Goal: Check status: Check status

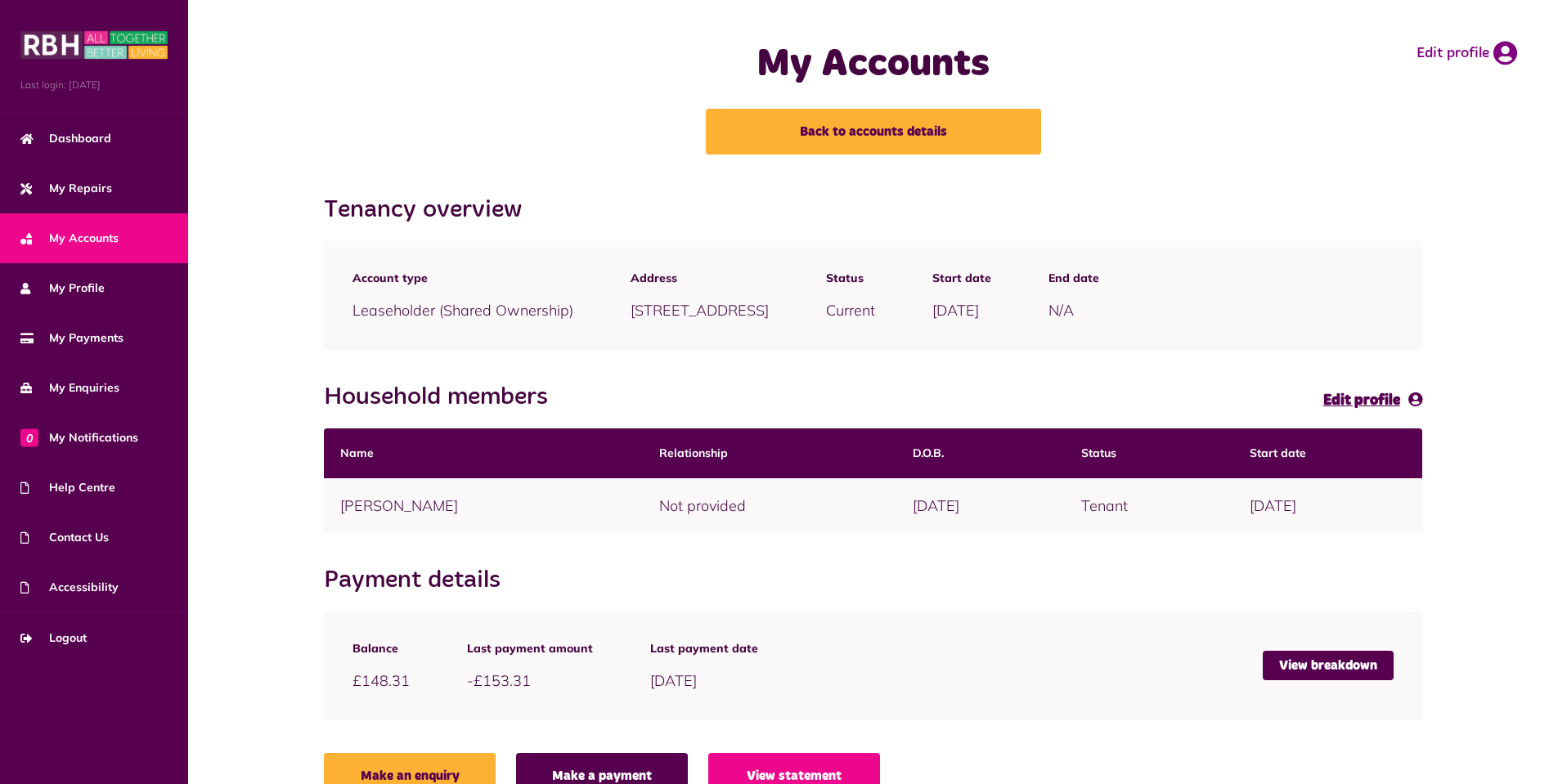
scroll to position [39, 0]
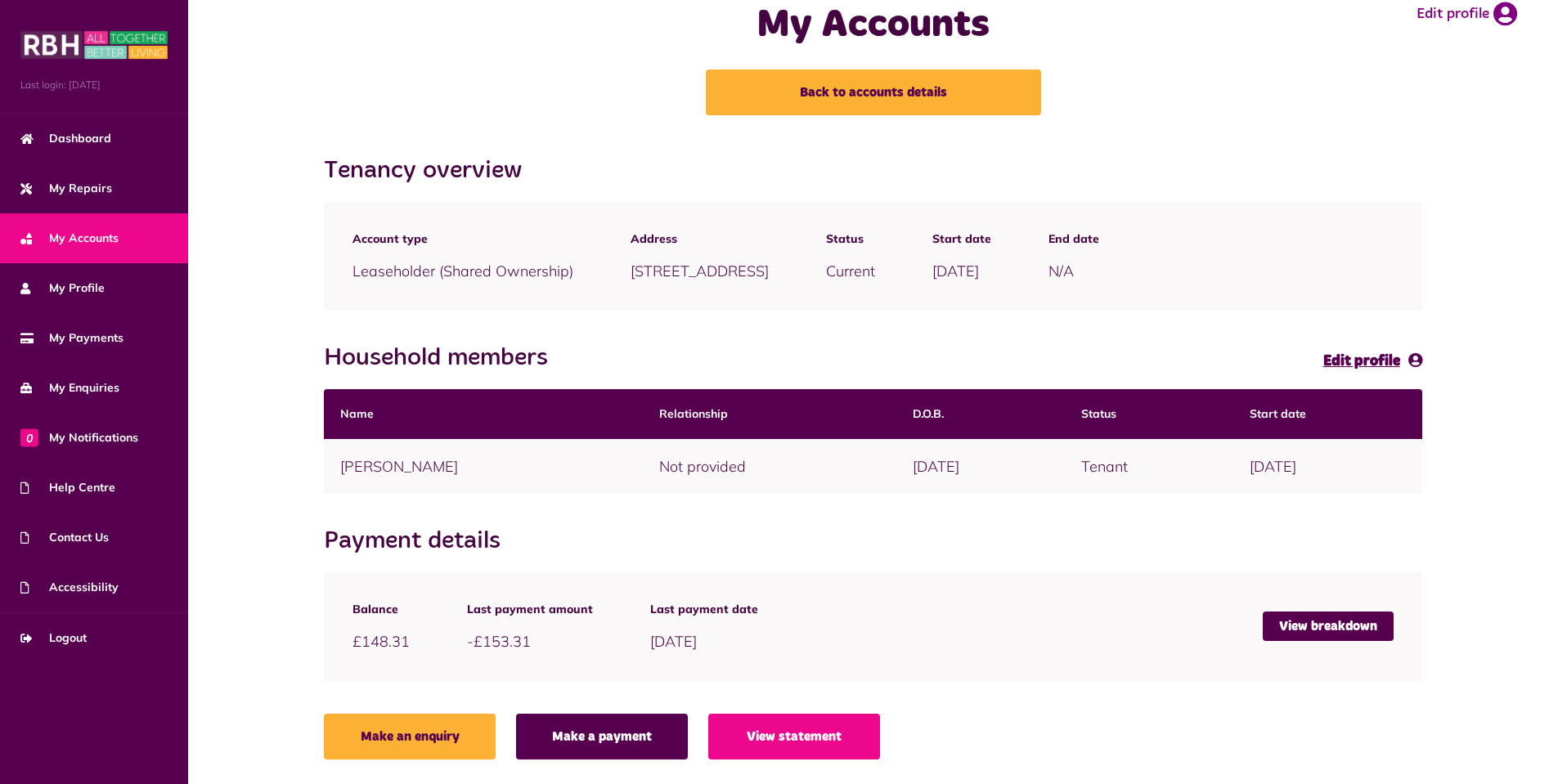
click at [96, 242] on span "My Accounts" at bounding box center [69, 238] width 98 height 17
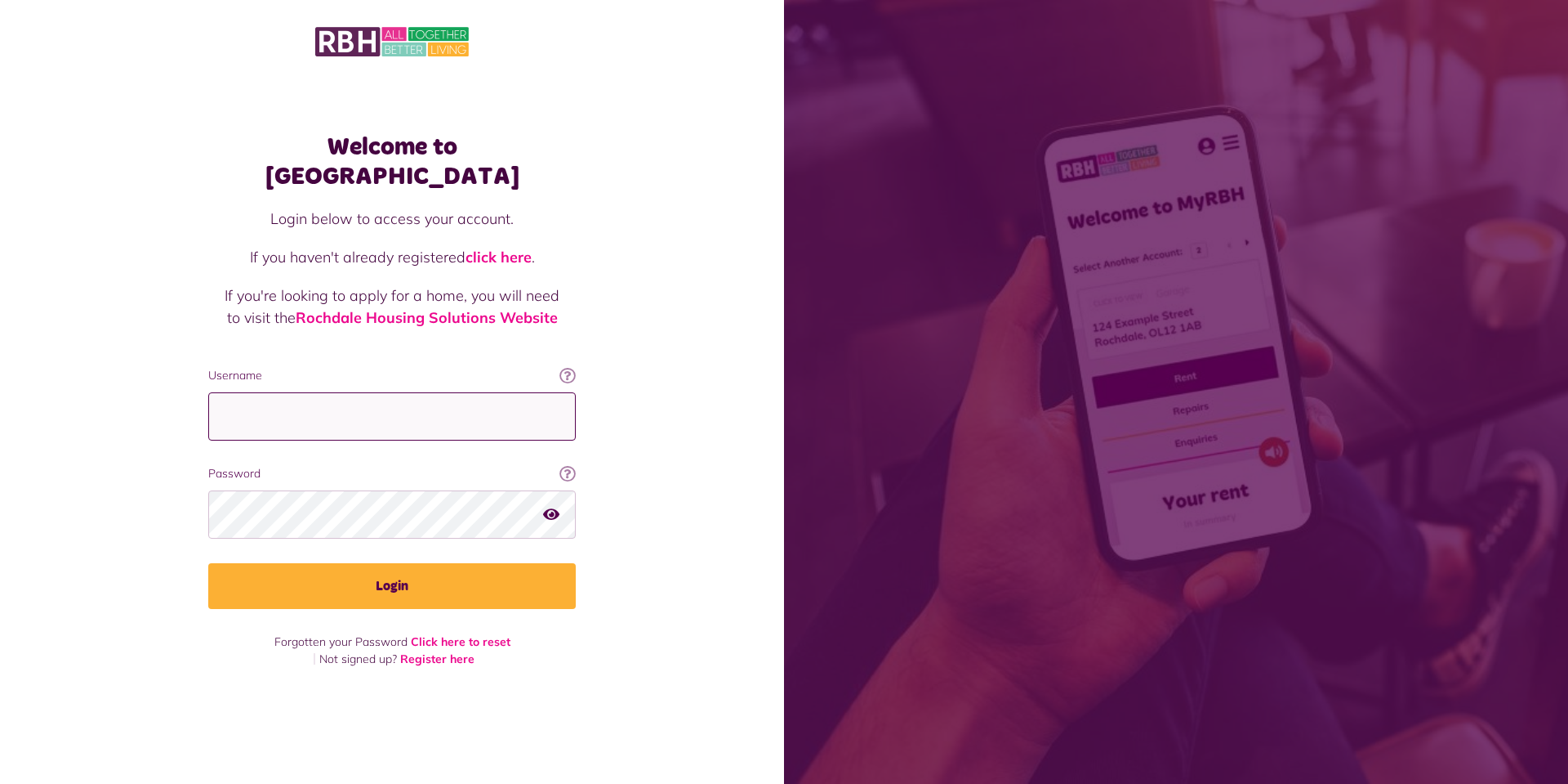
click at [339, 402] on input "Username" at bounding box center [392, 416] width 368 height 48
drag, startPoint x: 334, startPoint y: 402, endPoint x: 268, endPoint y: 389, distance: 67.3
click at [268, 392] on input "Username" at bounding box center [392, 416] width 368 height 48
click at [272, 397] on input "Username" at bounding box center [392, 416] width 368 height 48
paste input "**********"
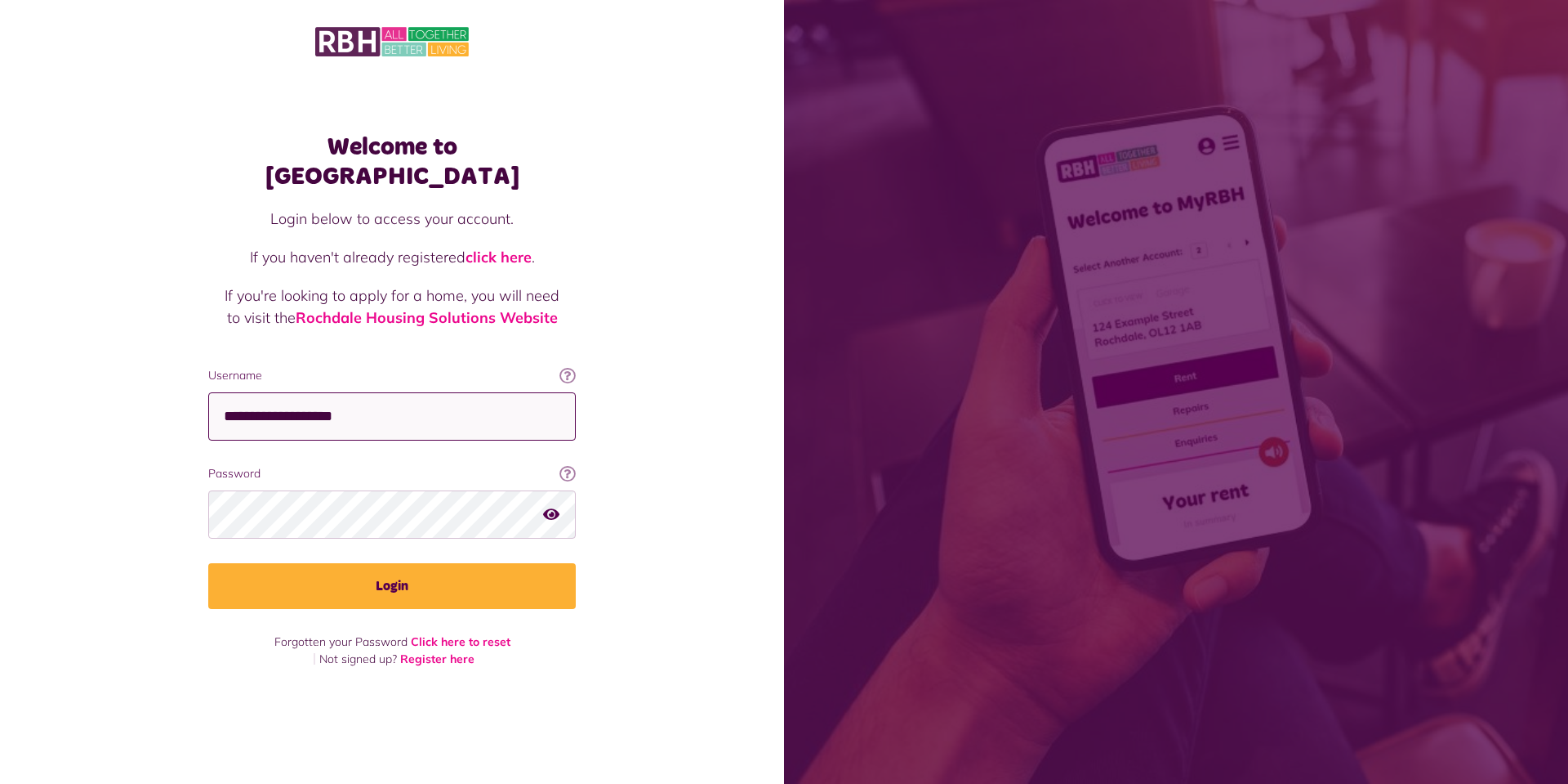
type input "**********"
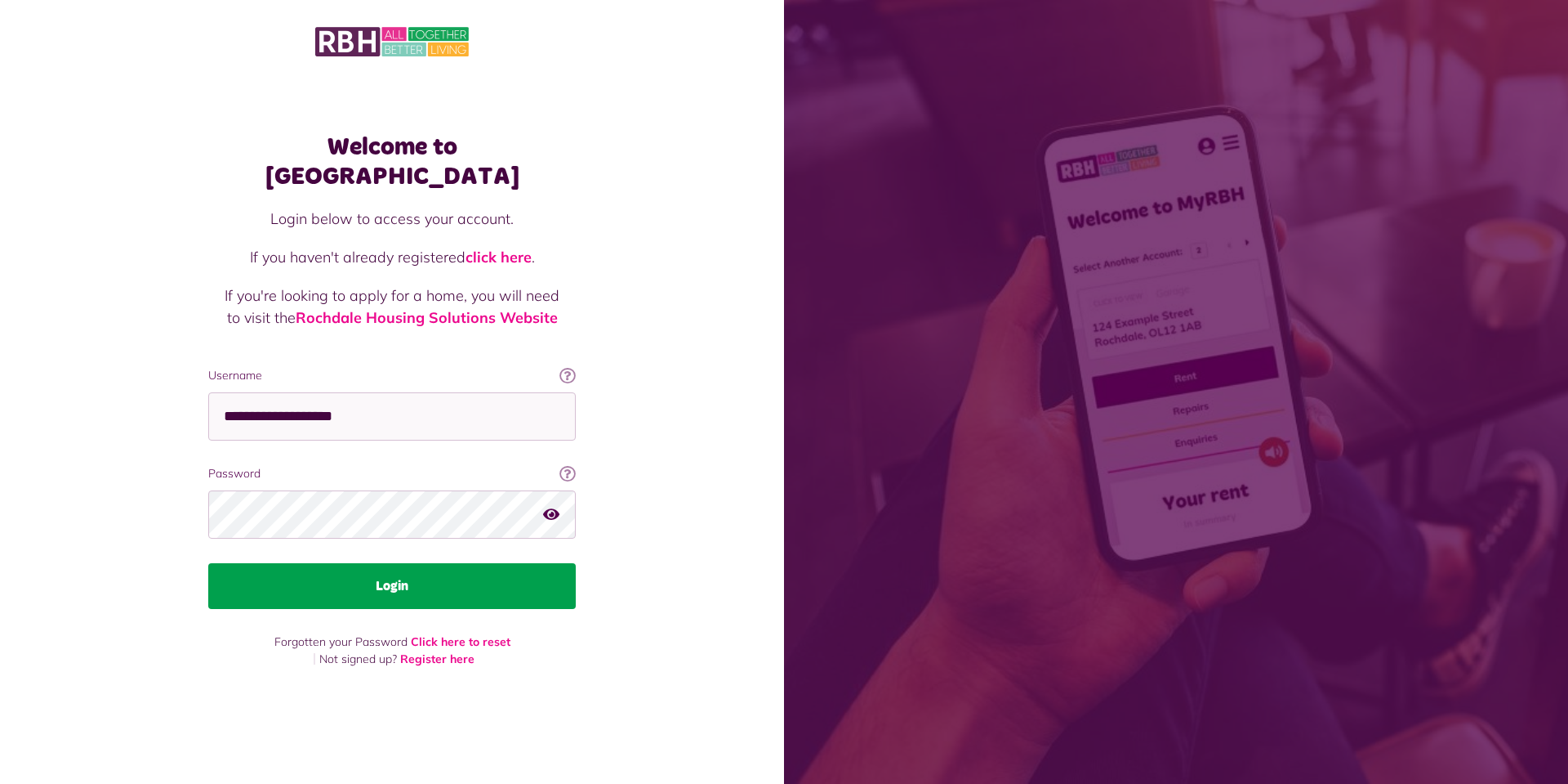
click at [406, 578] on button "Login" at bounding box center [392, 585] width 368 height 46
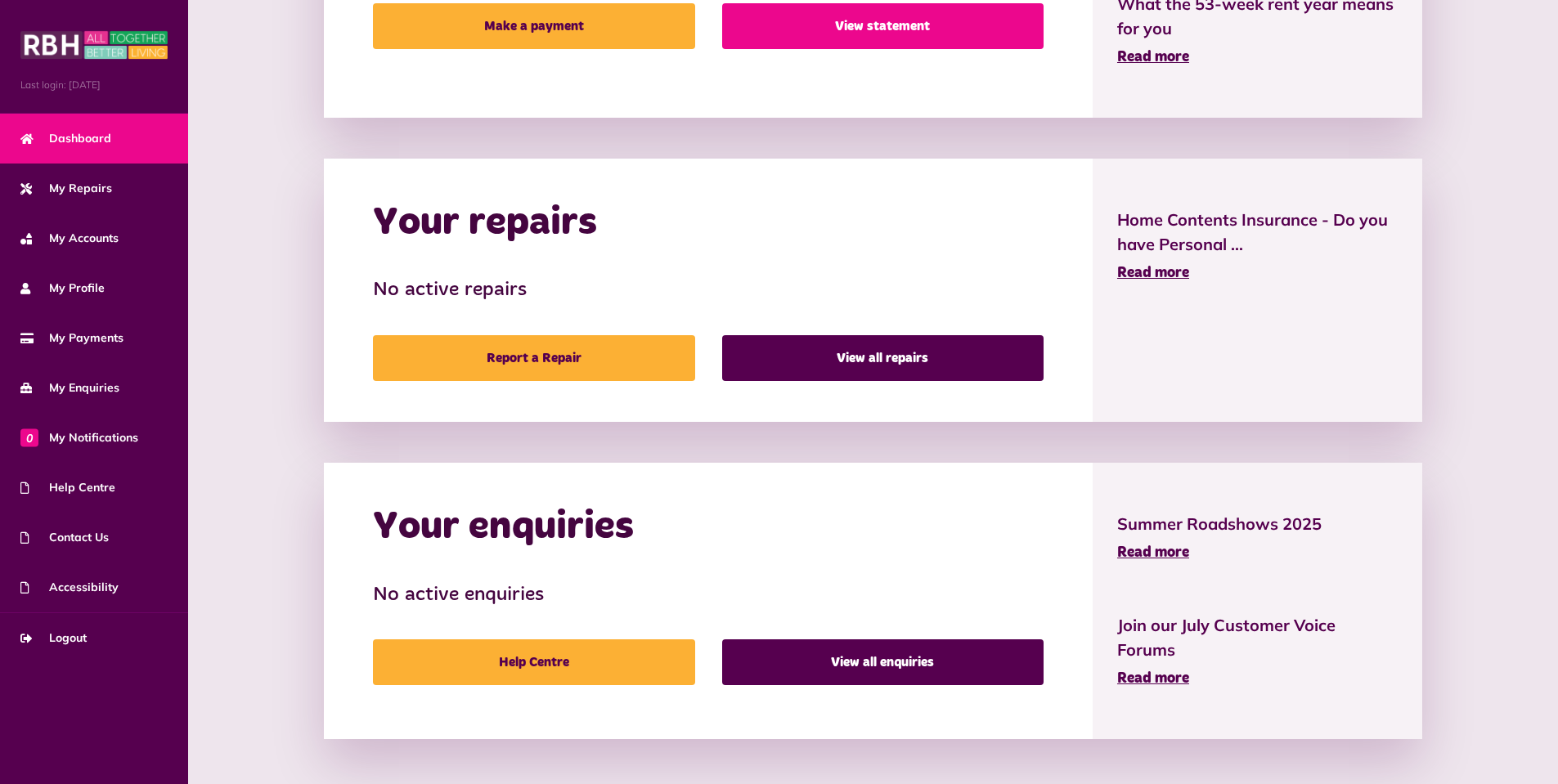
scroll to position [242, 0]
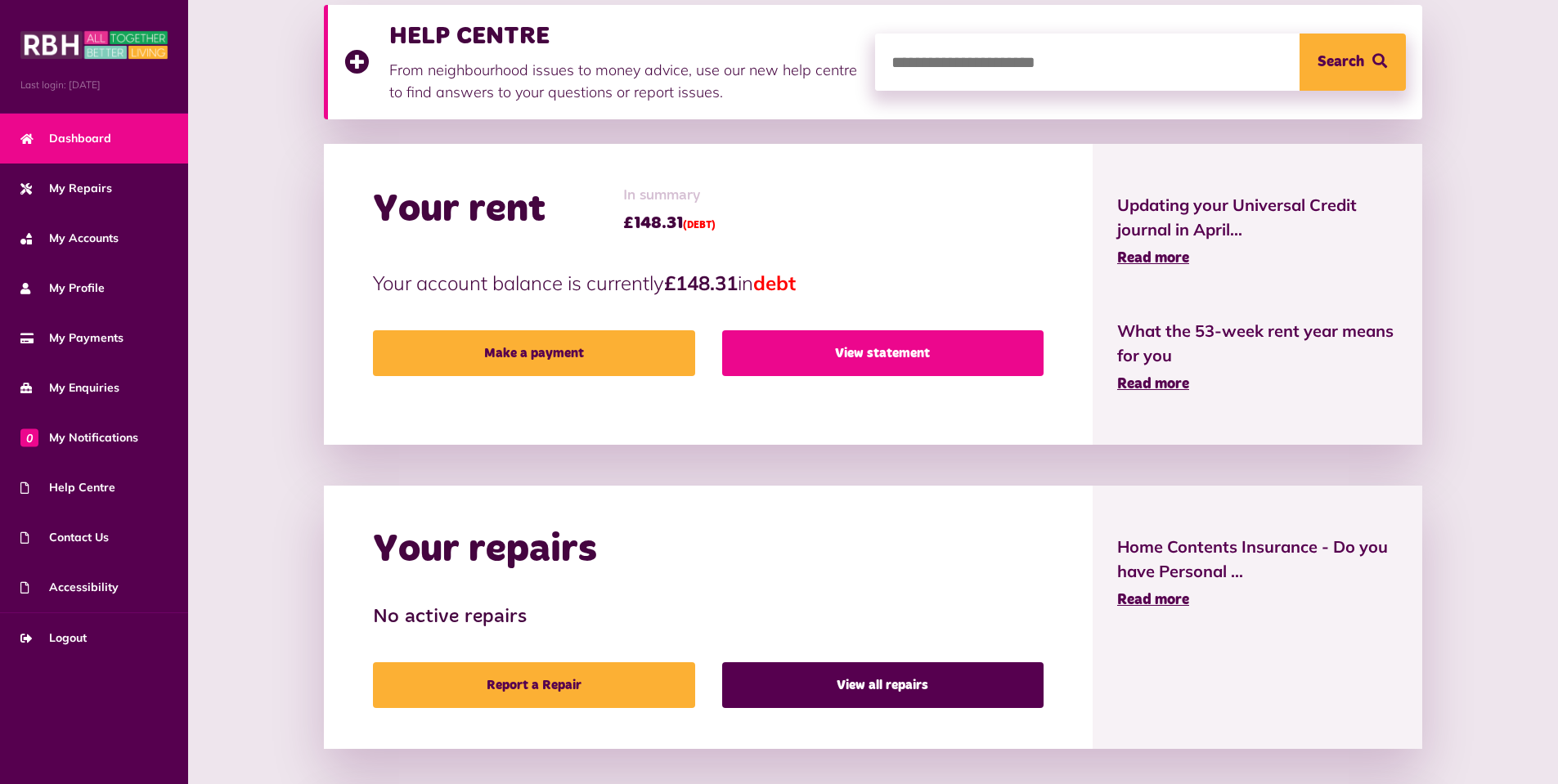
click at [895, 368] on link "View statement" at bounding box center [883, 353] width 321 height 46
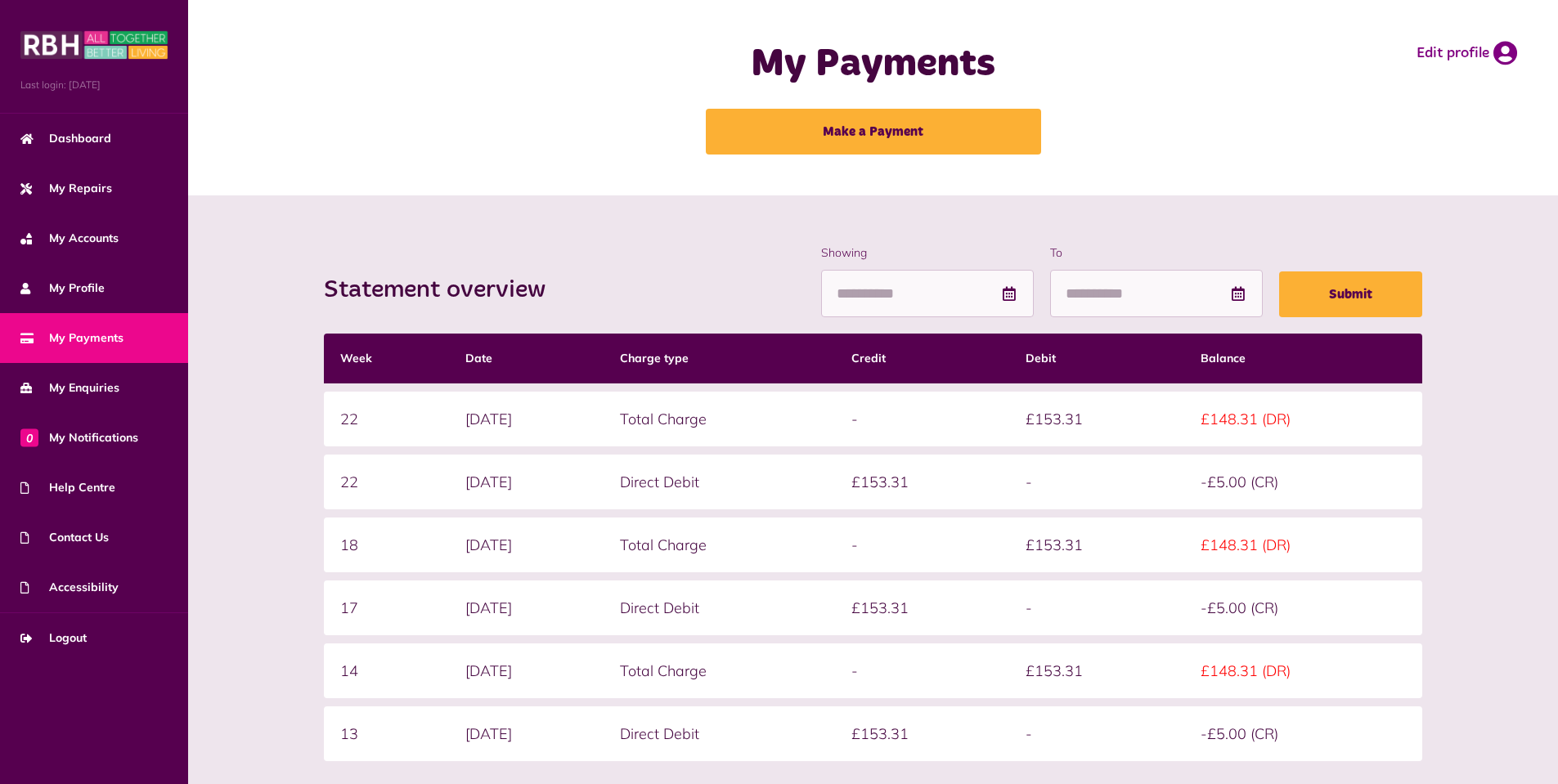
drag, startPoint x: 0, startPoint y: 0, endPoint x: 615, endPoint y: 295, distance: 682.1
click at [615, 295] on div "Statement overview Showing To Submit" at bounding box center [873, 281] width 1097 height 74
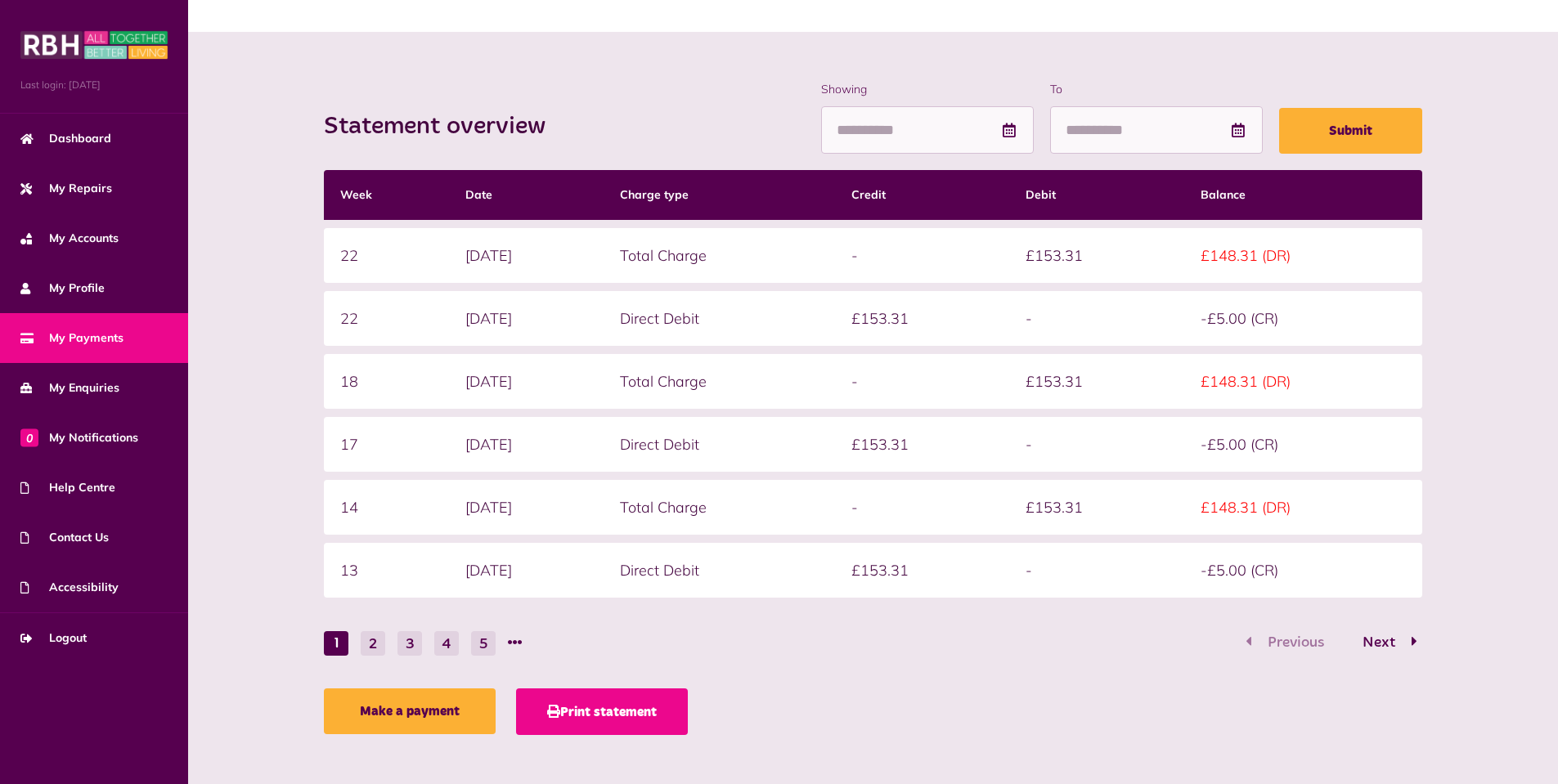
click at [583, 707] on button "Print statement" at bounding box center [602, 712] width 172 height 47
click at [366, 641] on button "2" at bounding box center [373, 642] width 24 height 24
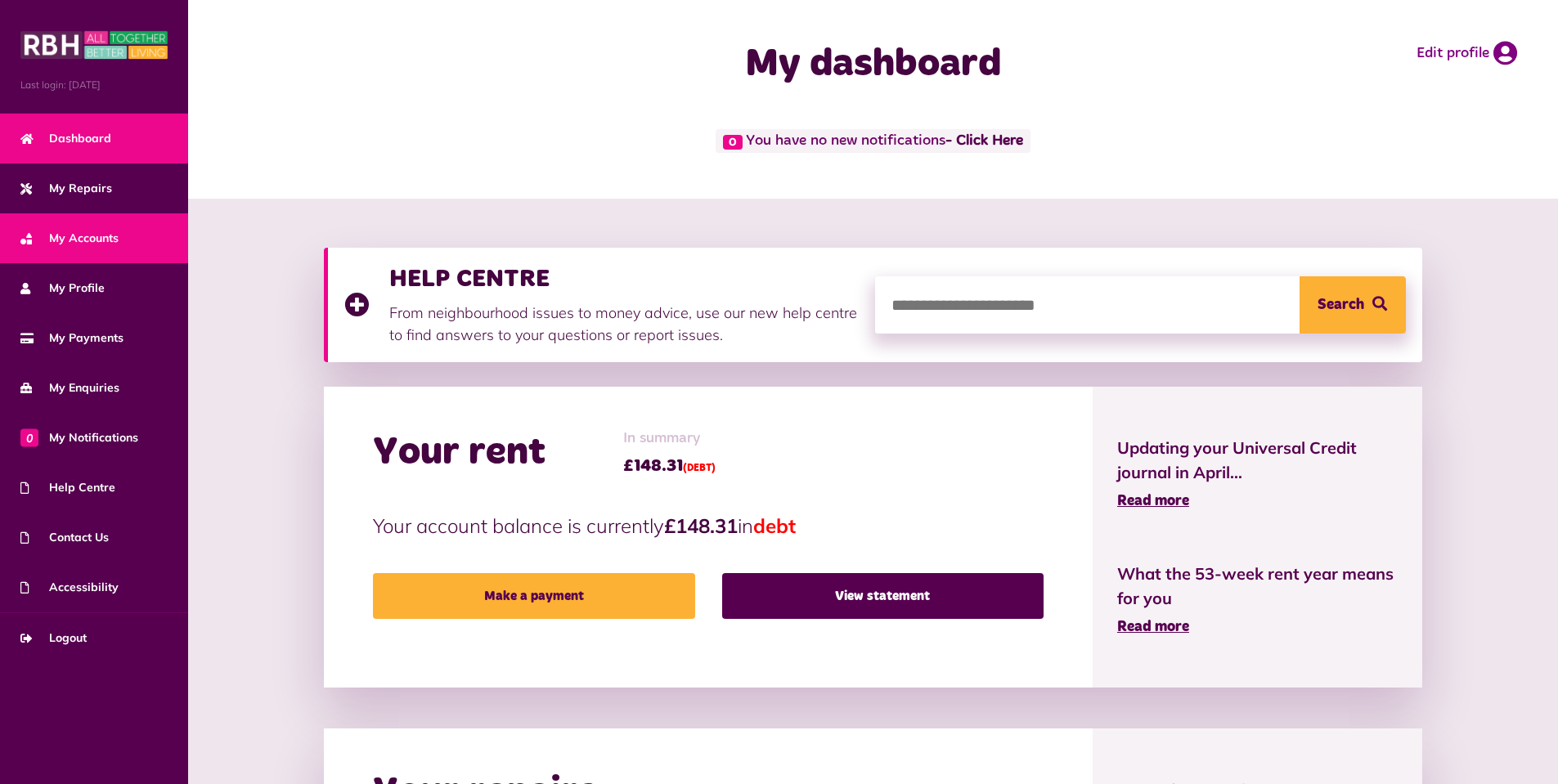
click at [114, 236] on span "My Accounts" at bounding box center [69, 238] width 98 height 17
